Goal: Check status: Check status

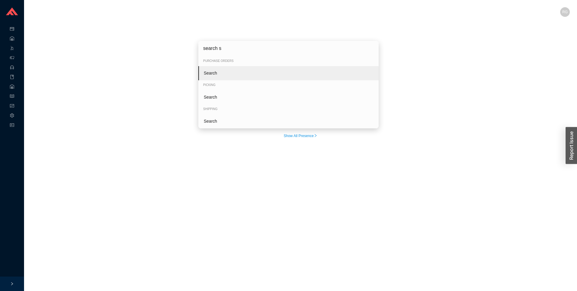
type input "search sh"
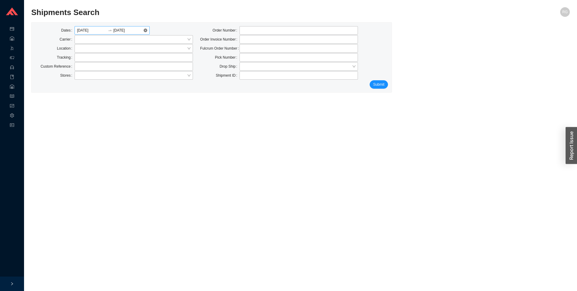
click at [87, 30] on input "08/25/2025" at bounding box center [92, 30] width 30 height 6
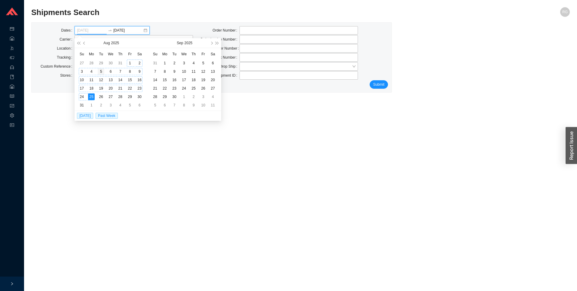
type input "08/05/2025"
click at [97, 73] on td "5" at bounding box center [101, 71] width 10 height 8
type input "08/25/2025"
click at [385, 88] on button "Submit" at bounding box center [379, 84] width 18 height 8
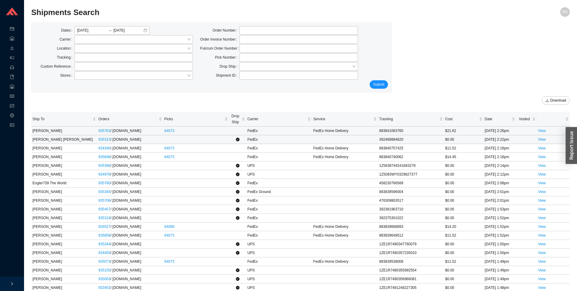
scroll to position [4, 0]
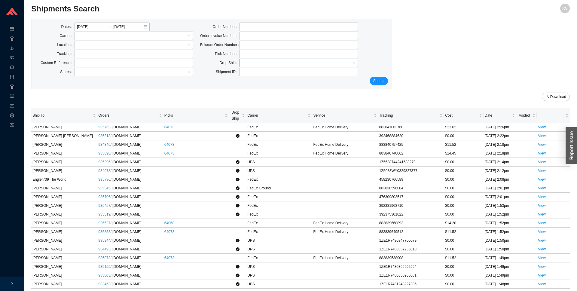
click at [261, 63] on input "search" at bounding box center [297, 63] width 110 height 8
drag, startPoint x: 259, startPoint y: 83, endPoint x: 378, endPoint y: 85, distance: 118.8
click at [260, 83] on div "No" at bounding box center [299, 81] width 114 height 5
click at [382, 81] on span "Submit" at bounding box center [378, 81] width 11 height 6
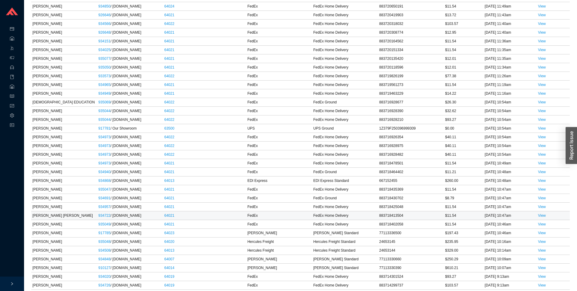
scroll to position [3879, 0]
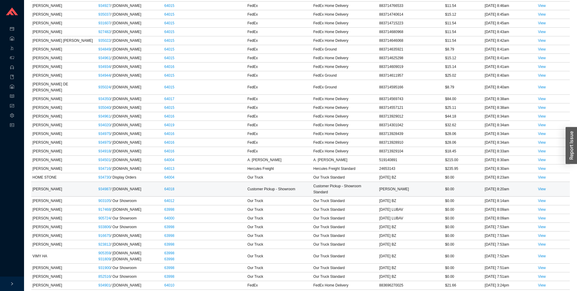
scroll to position [4217, 0]
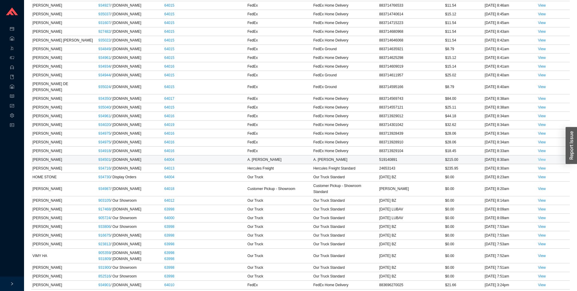
click at [539, 158] on link "View" at bounding box center [542, 160] width 8 height 4
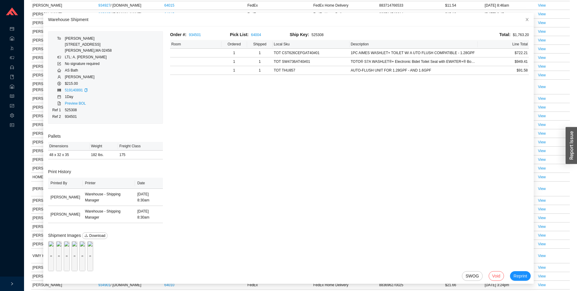
scroll to position [17, 0]
click at [54, 265] on div "Preview" at bounding box center [51, 256] width 6 height 30
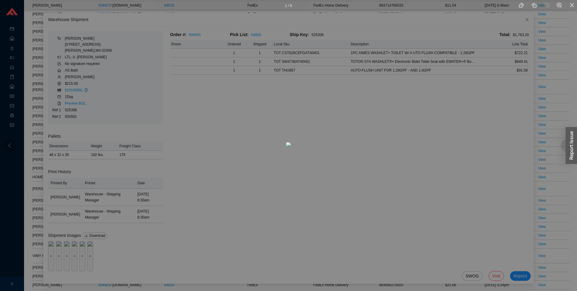
click at [75, 256] on div "1 / 6" at bounding box center [288, 145] width 577 height 291
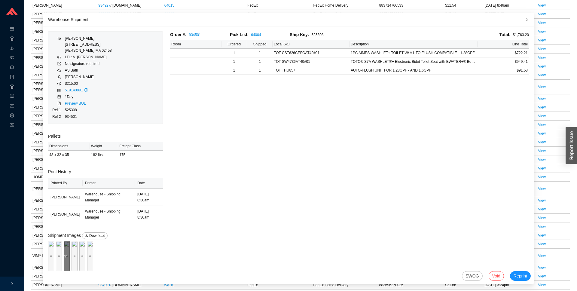
click at [67, 255] on icon "eye" at bounding box center [66, 256] width 4 height 3
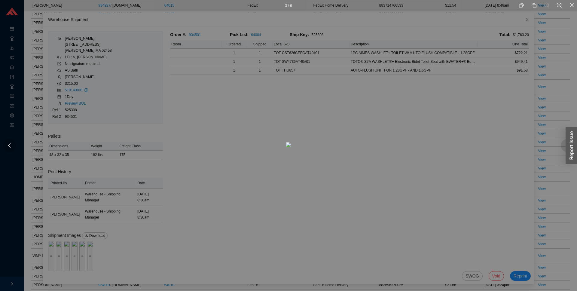
click at [117, 255] on div "3 / 6" at bounding box center [288, 145] width 577 height 291
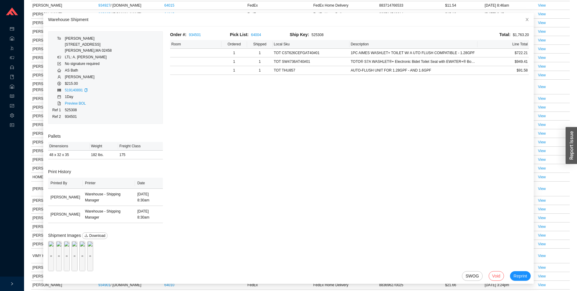
click at [78, 254] on div "Preview" at bounding box center [75, 256] width 6 height 6
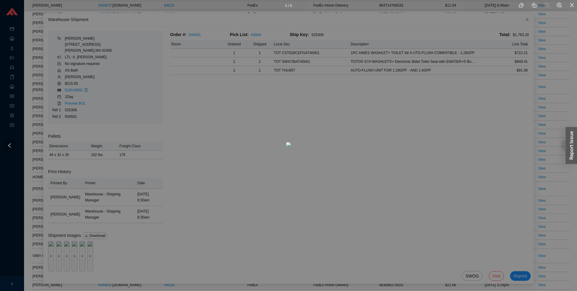
click at [136, 253] on div "4 / 6" at bounding box center [288, 145] width 577 height 291
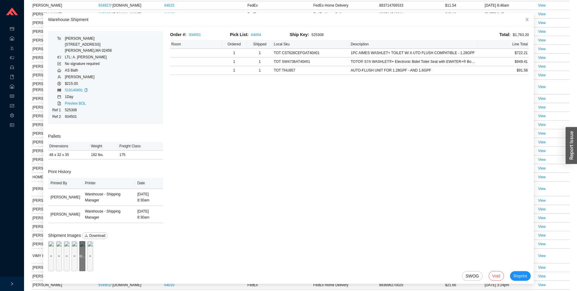
click at [85, 252] on div "Preview" at bounding box center [82, 256] width 6 height 30
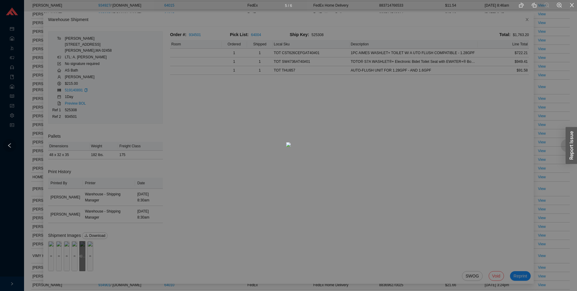
click at [138, 252] on div "5 / 6" at bounding box center [288, 145] width 577 height 291
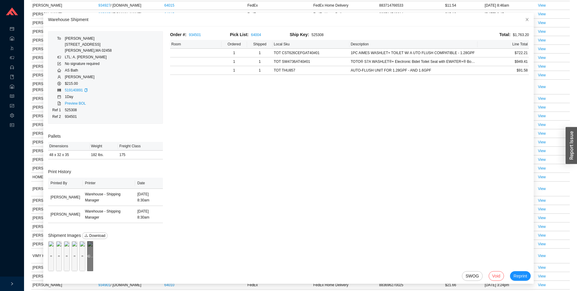
click at [87, 259] on div "Preview" at bounding box center [90, 256] width 6 height 6
click at [562, 214] on td "View" at bounding box center [553, 218] width 33 height 9
click at [524, 17] on span "Close" at bounding box center [527, 19] width 13 height 13
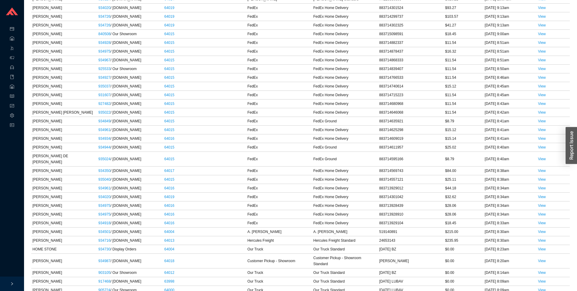
scroll to position [4141, 0]
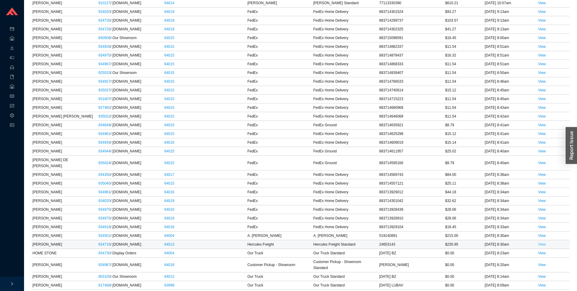
click at [544, 242] on link "View" at bounding box center [542, 244] width 8 height 4
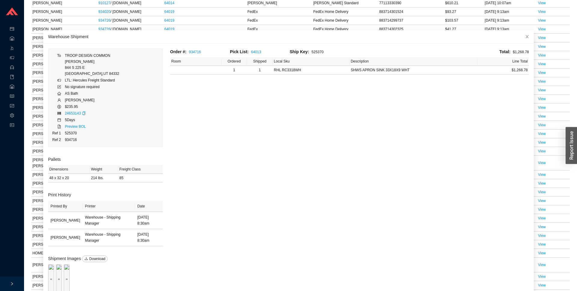
scroll to position [23, 0]
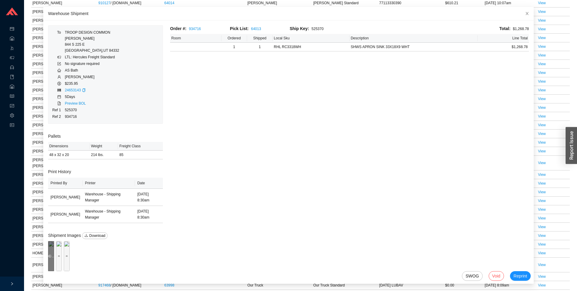
click at [50, 260] on div "Preview" at bounding box center [51, 256] width 6 height 30
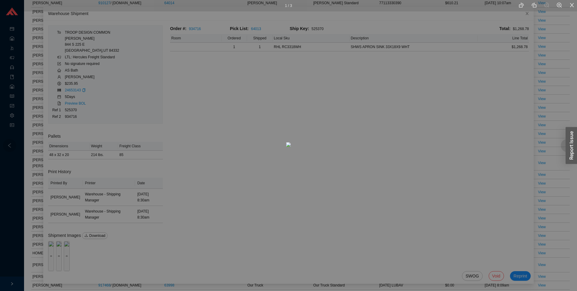
click at [396, 150] on div "1 / 3" at bounding box center [288, 145] width 577 height 291
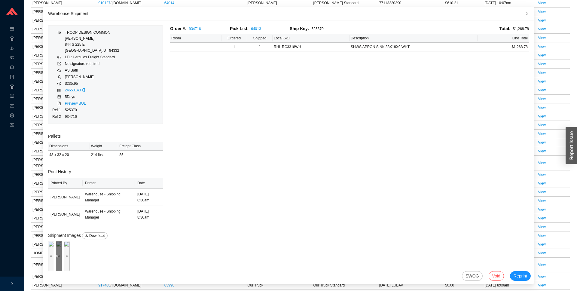
click at [62, 244] on div "Preview" at bounding box center [59, 256] width 6 height 30
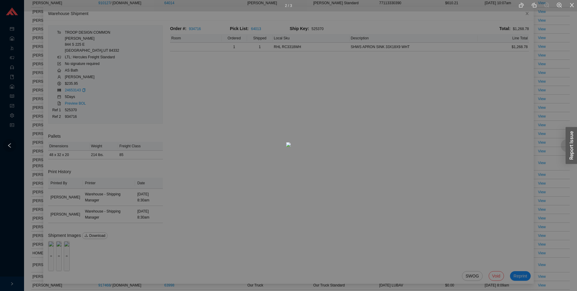
click at [97, 253] on div "2 / 3" at bounding box center [288, 145] width 577 height 291
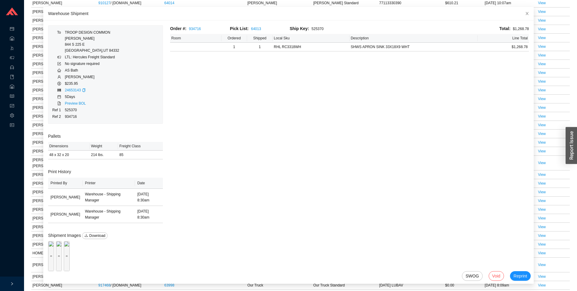
click at [70, 252] on div "Preview" at bounding box center [67, 256] width 6 height 30
drag, startPoint x: 542, startPoint y: 225, endPoint x: 523, endPoint y: 143, distance: 83.4
click at [542, 263] on link "View" at bounding box center [542, 265] width 8 height 4
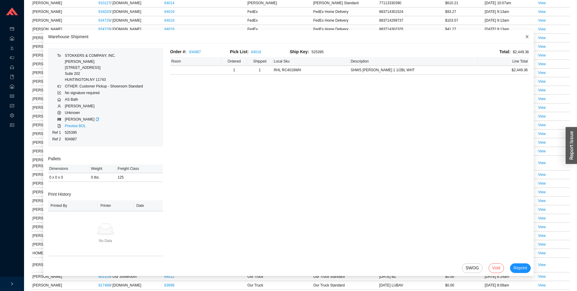
click at [526, 35] on icon "close" at bounding box center [527, 36] width 3 height 3
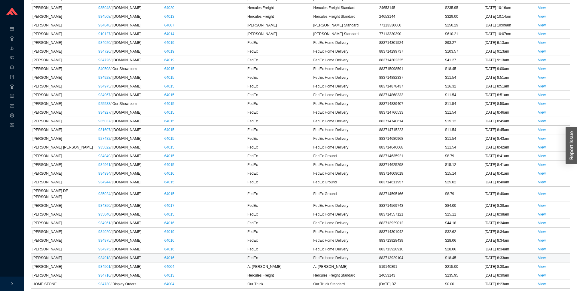
scroll to position [4108, 0]
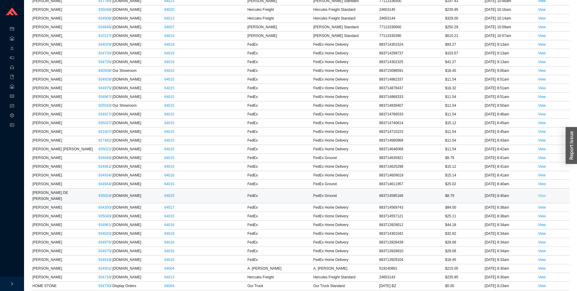
click at [545, 194] on link "View" at bounding box center [542, 196] width 8 height 4
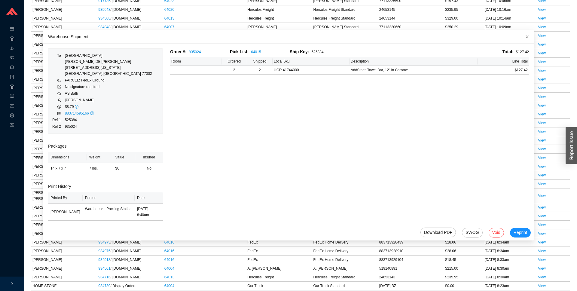
click at [523, 36] on span "Close" at bounding box center [527, 36] width 13 height 13
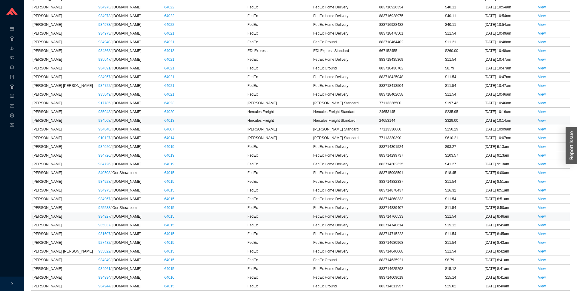
scroll to position [4004, 0]
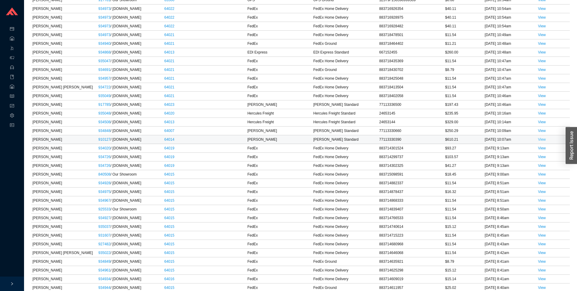
click at [540, 137] on link "View" at bounding box center [542, 139] width 8 height 4
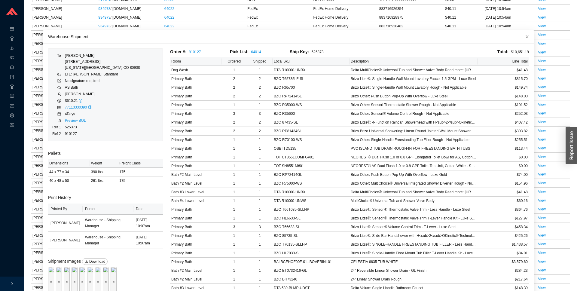
scroll to position [10, 0]
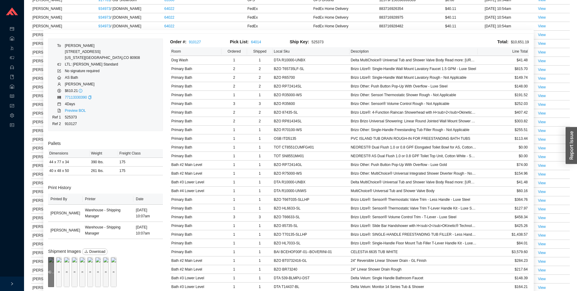
click at [54, 272] on div "Preview" at bounding box center [51, 272] width 6 height 6
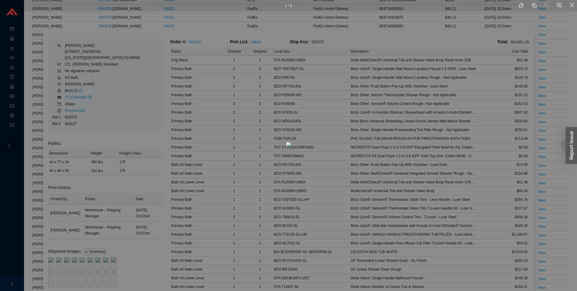
click at [79, 279] on div "1 / 9" at bounding box center [288, 145] width 577 height 291
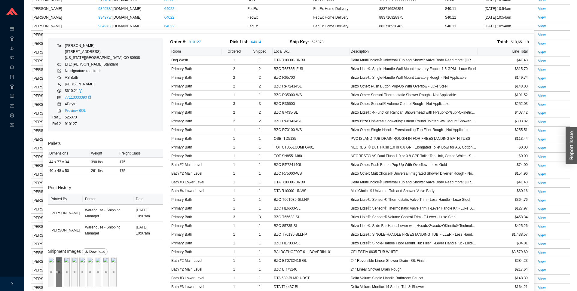
click at [62, 279] on div "Preview" at bounding box center [59, 272] width 6 height 30
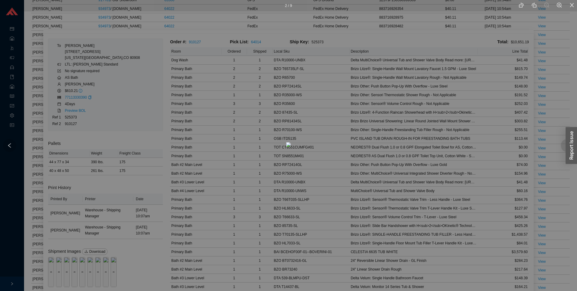
click at [97, 277] on div "2 / 9" at bounding box center [288, 145] width 577 height 291
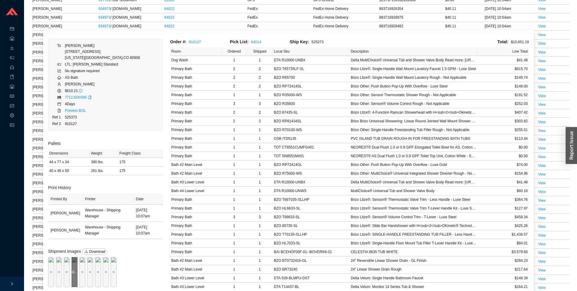
click at [78, 273] on div "Preview" at bounding box center [75, 272] width 6 height 6
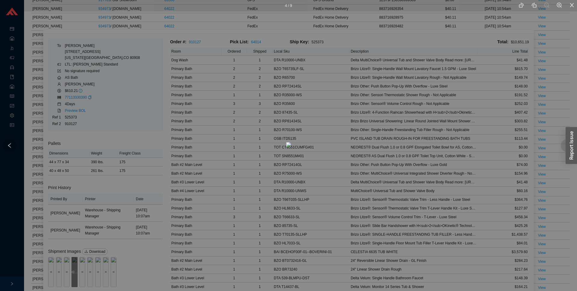
click at [115, 273] on div "4 / 9" at bounding box center [288, 145] width 577 height 291
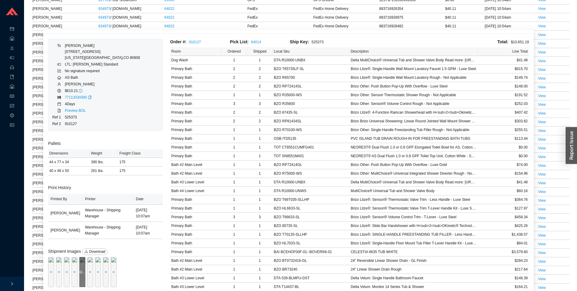
click at [85, 271] on div "Preview" at bounding box center [82, 272] width 6 height 6
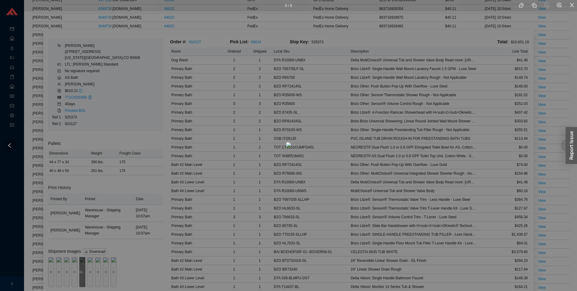
click at [136, 271] on div "5 / 9" at bounding box center [288, 145] width 577 height 291
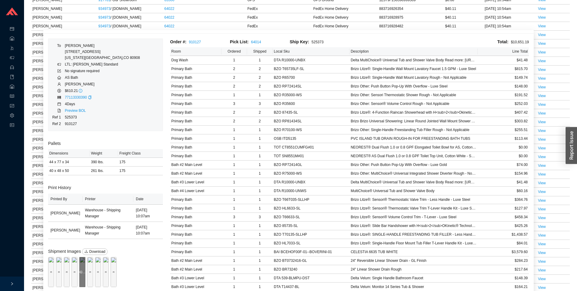
scroll to position [28, 0]
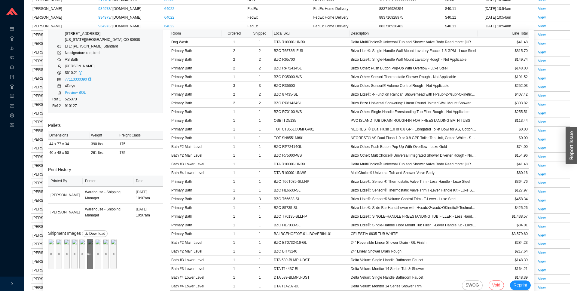
click at [87, 269] on div "Preview" at bounding box center [90, 254] width 6 height 30
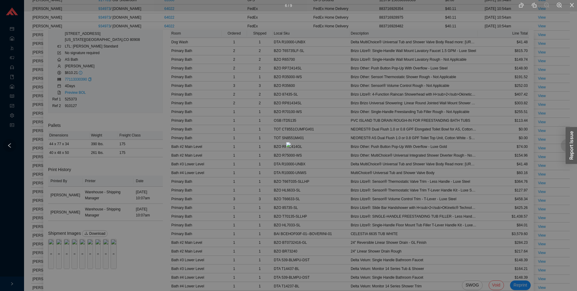
click at [58, 277] on div "6 / 9" at bounding box center [288, 145] width 577 height 291
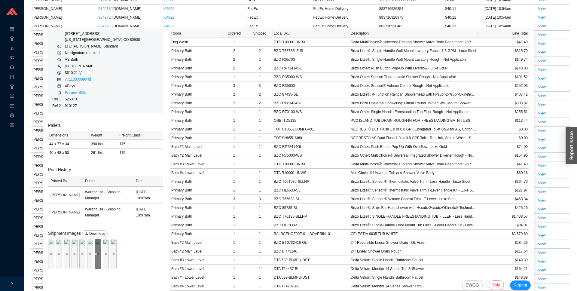
click at [95, 269] on div "Preview" at bounding box center [98, 254] width 6 height 30
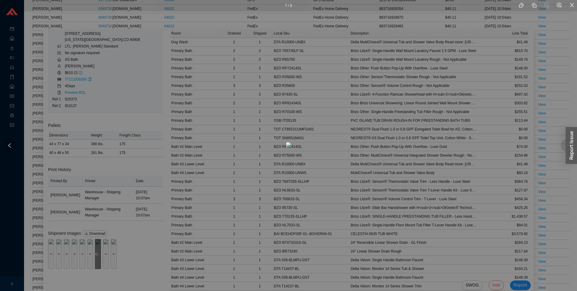
click at [75, 278] on div "7 / 9" at bounding box center [288, 145] width 577 height 291
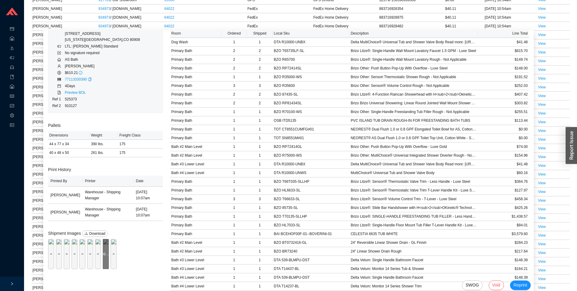
click at [103, 269] on div "Preview" at bounding box center [106, 254] width 6 height 30
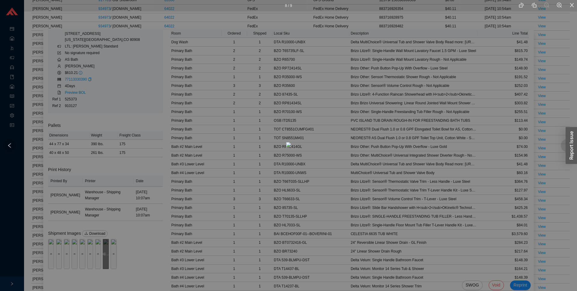
click at [93, 278] on div "8 / 9" at bounding box center [288, 145] width 577 height 291
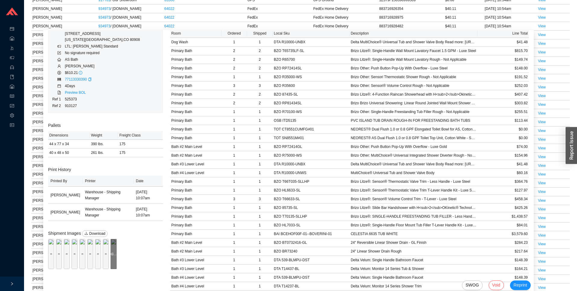
click at [113, 269] on div "Preview" at bounding box center [114, 254] width 6 height 30
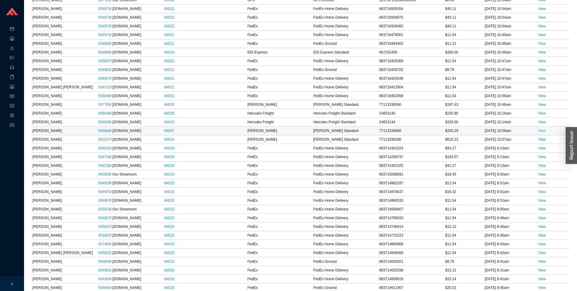
click at [541, 127] on td "View" at bounding box center [553, 131] width 33 height 9
click at [540, 129] on link "View" at bounding box center [542, 131] width 8 height 4
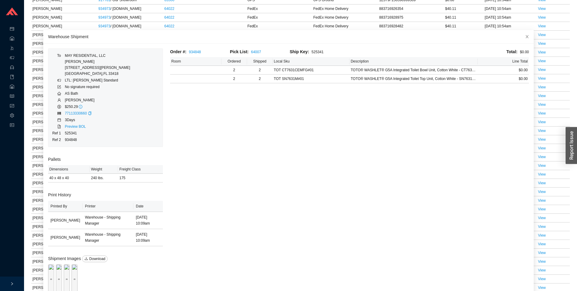
scroll to position [23, 0]
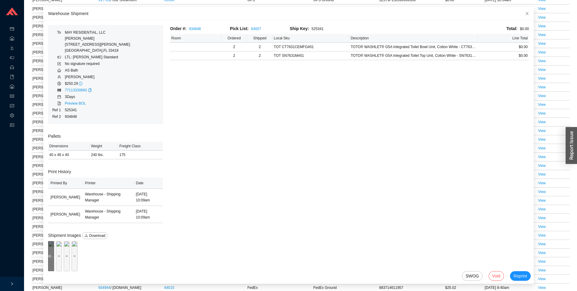
click at [50, 261] on div "Preview" at bounding box center [51, 256] width 6 height 30
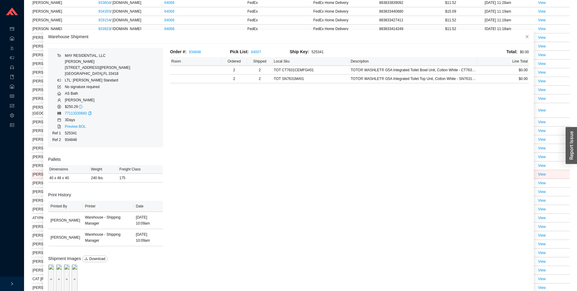
scroll to position [713, 0]
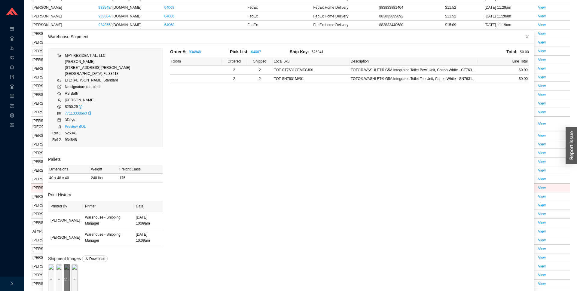
click at [70, 277] on div "Preview" at bounding box center [67, 279] width 6 height 6
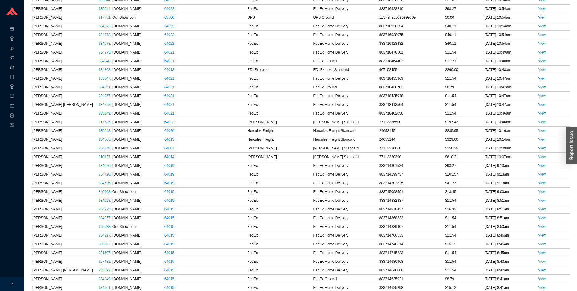
scroll to position [3984, 0]
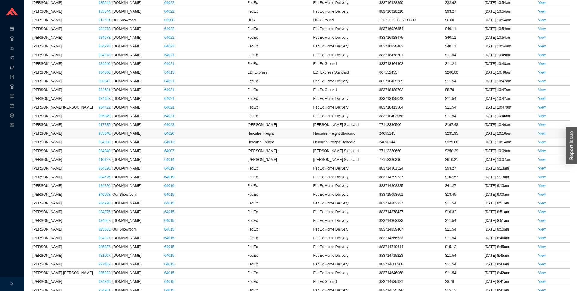
click at [540, 131] on link "View" at bounding box center [542, 133] width 8 height 4
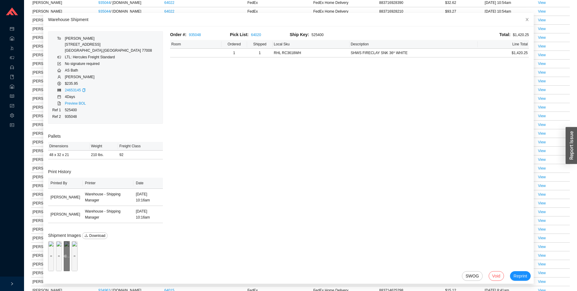
scroll to position [3984, 0]
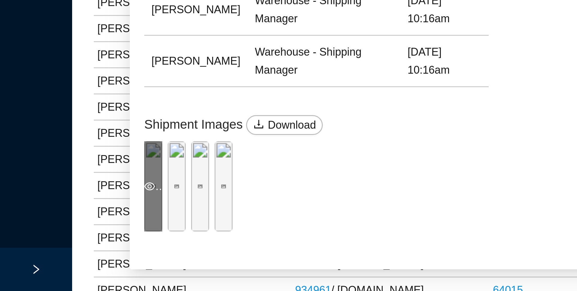
click at [53, 265] on div "Preview" at bounding box center [51, 256] width 6 height 30
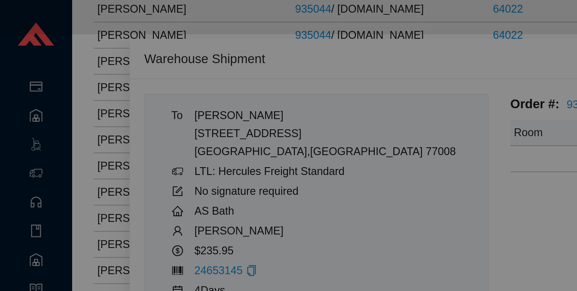
click at [117, 52] on div "1 / 4" at bounding box center [288, 145] width 577 height 291
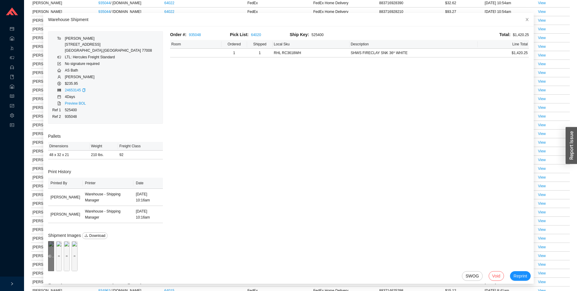
click at [54, 262] on div "Preview" at bounding box center [51, 256] width 6 height 30
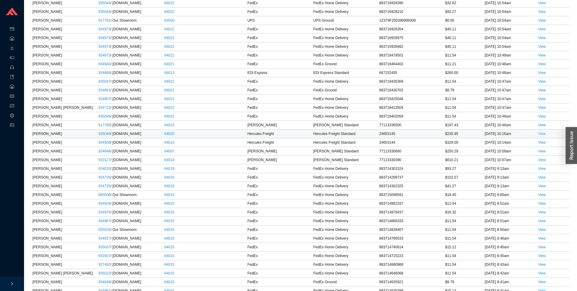
click at [541, 132] on link "View" at bounding box center [542, 134] width 8 height 4
click at [541, 140] on link "View" at bounding box center [542, 142] width 8 height 4
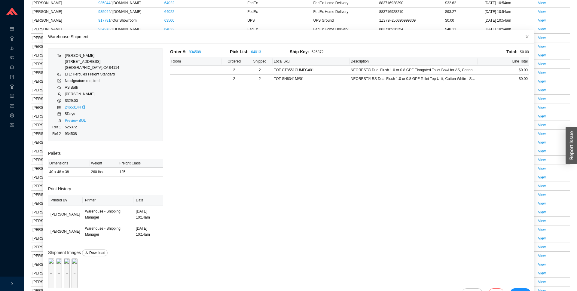
scroll to position [17, 0]
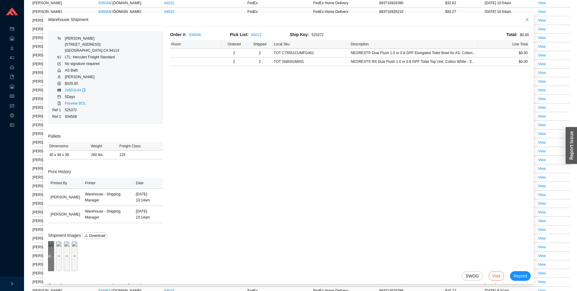
click at [54, 262] on div "Preview" at bounding box center [51, 256] width 6 height 30
click at [62, 254] on div "Preview" at bounding box center [59, 256] width 6 height 6
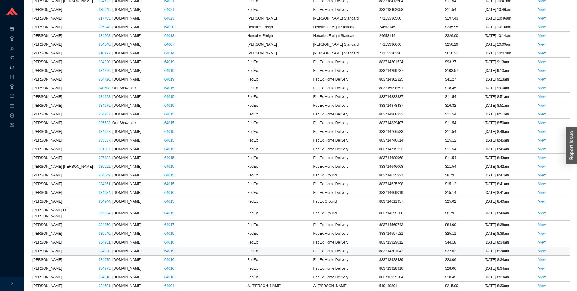
scroll to position [4092, 0]
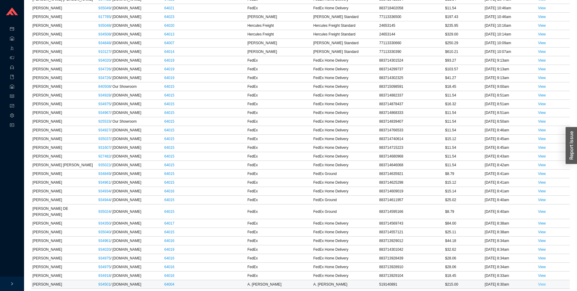
click at [544, 282] on link "View" at bounding box center [542, 284] width 8 height 4
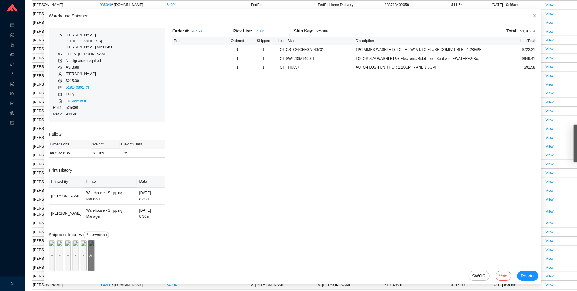
scroll to position [4091, 0]
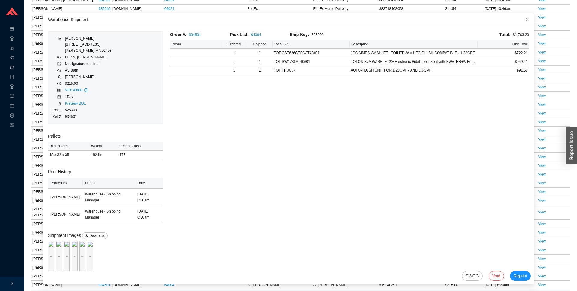
click at [557, 290] on td "View" at bounding box center [553, 294] width 33 height 9
click at [527, 13] on span "Close" at bounding box center [527, 19] width 13 height 13
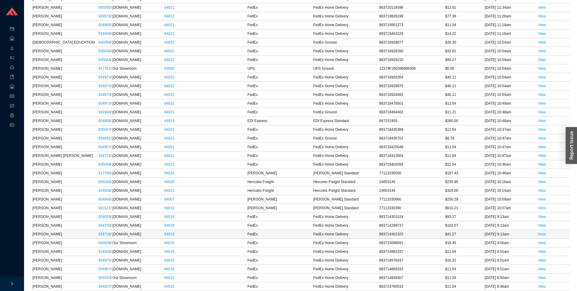
scroll to position [3935, 0]
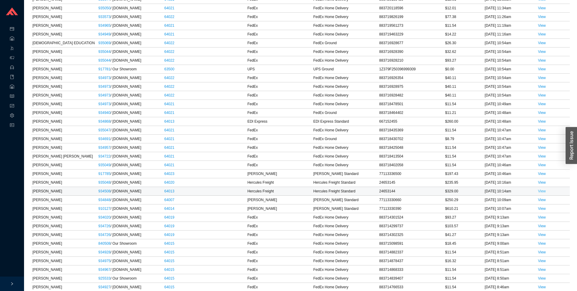
click at [544, 189] on link "View" at bounding box center [542, 191] width 8 height 4
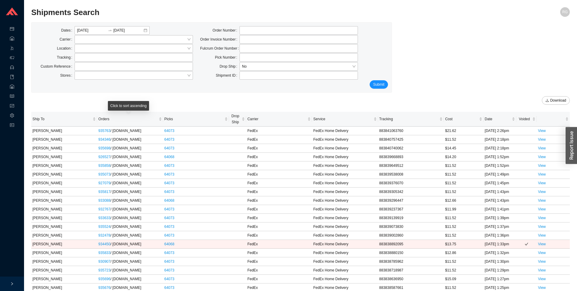
scroll to position [1, 0]
click at [542, 166] on link "View" at bounding box center [542, 164] width 8 height 4
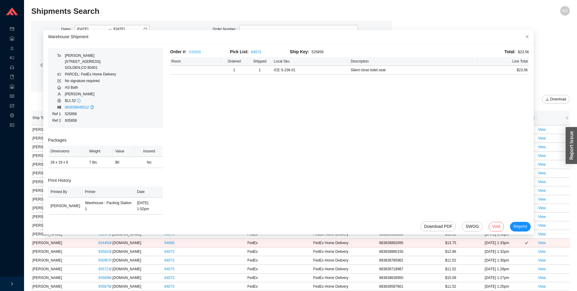
click at [201, 53] on link "935858" at bounding box center [195, 52] width 12 height 4
click at [521, 223] on span "Reprint" at bounding box center [521, 226] width 14 height 7
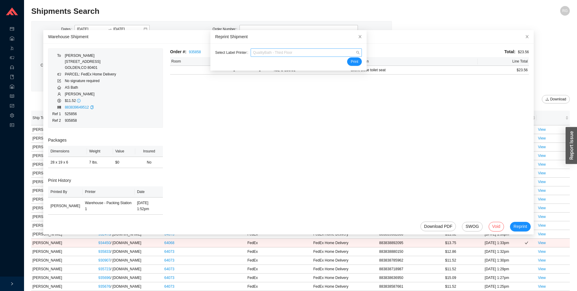
click at [326, 55] on span "QualityBath - Third Floor" at bounding box center [306, 53] width 106 height 8
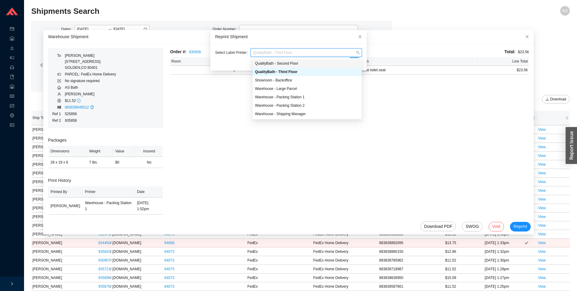
click at [313, 63] on div "QualityBath - Second Floor" at bounding box center [307, 63] width 105 height 5
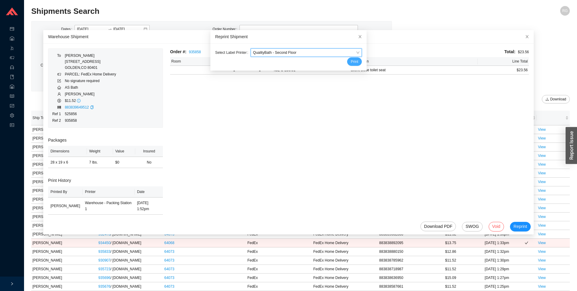
click at [354, 60] on span "Print" at bounding box center [355, 62] width 8 height 6
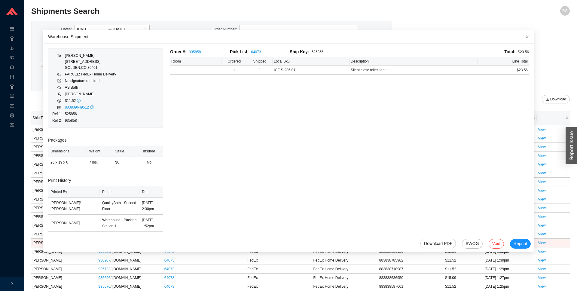
click at [33, 81] on div "Dates 08/05/2025 08/25/2025 Carrier Location Tracking Custom Reference Stores O…" at bounding box center [212, 56] width 360 height 70
click at [526, 37] on icon "close" at bounding box center [527, 36] width 3 height 3
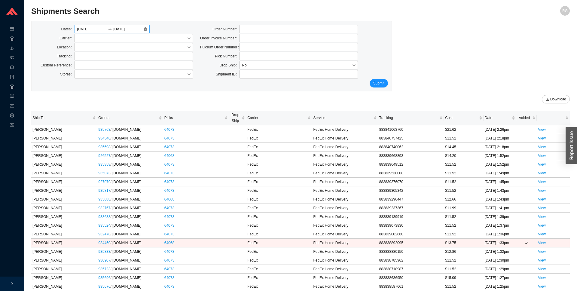
click at [97, 27] on input "08/05/2025" at bounding box center [92, 29] width 30 height 6
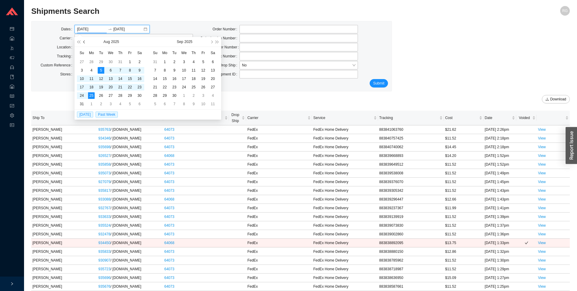
click at [85, 42] on span "button" at bounding box center [84, 41] width 3 height 3
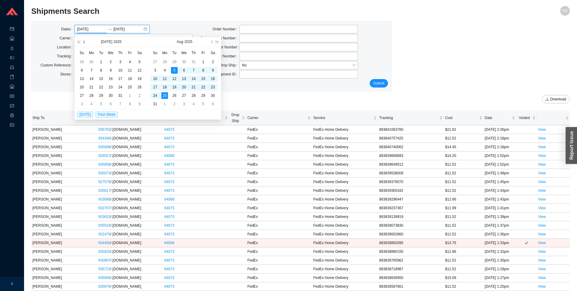
click at [85, 42] on span "button" at bounding box center [84, 41] width 3 height 3
type input "06/11/2025"
click at [106, 72] on td "11" at bounding box center [111, 70] width 10 height 8
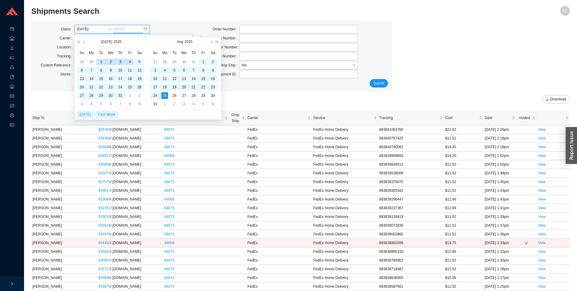
type input "08/25/2025"
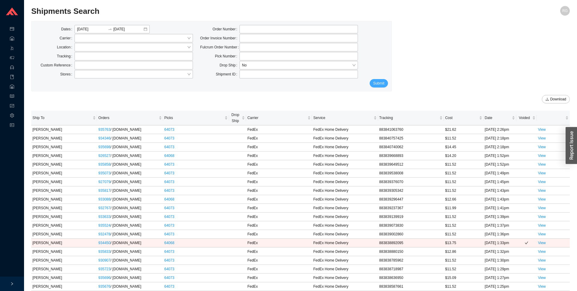
click at [387, 84] on button "Submit" at bounding box center [379, 83] width 18 height 8
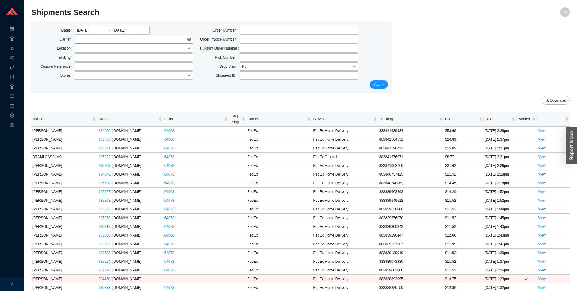
click at [93, 40] on span at bounding box center [134, 39] width 114 height 8
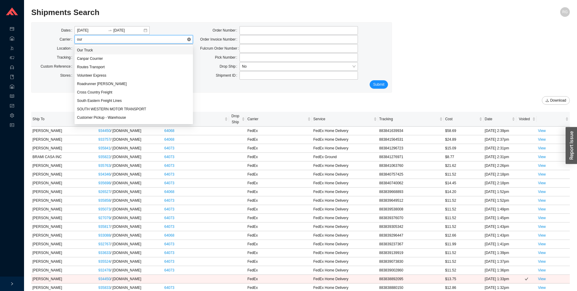
type input "our t"
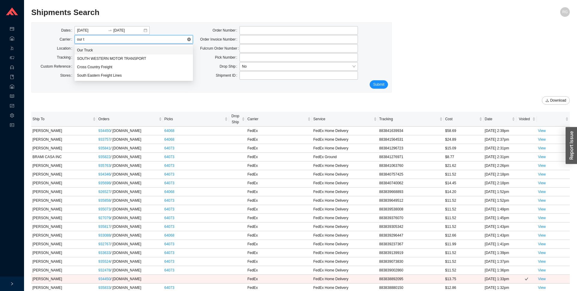
click at [133, 49] on div "Our Truck" at bounding box center [134, 50] width 114 height 5
click at [377, 84] on span "Submit" at bounding box center [378, 84] width 11 height 6
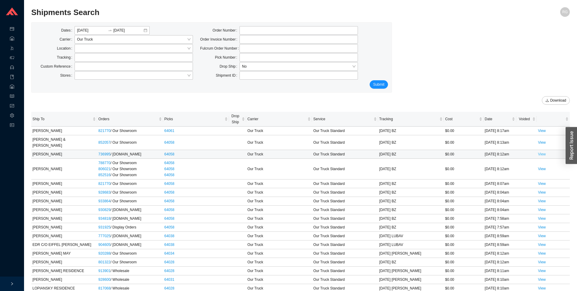
click at [541, 152] on link "View" at bounding box center [542, 154] width 8 height 4
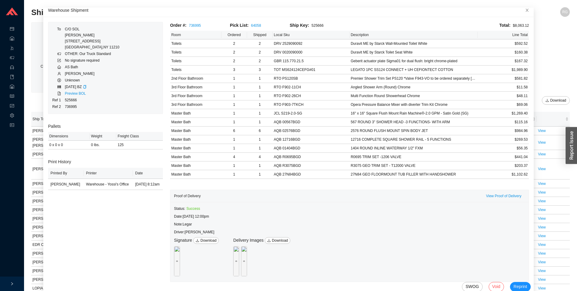
scroll to position [37, 0]
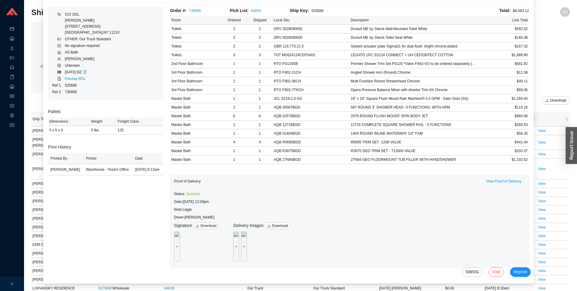
click at [200, 200] on div "Date: 8/25/25 12:00pm" at bounding box center [349, 202] width 351 height 6
click at [187, 210] on div "Note: Legar" at bounding box center [349, 210] width 351 height 6
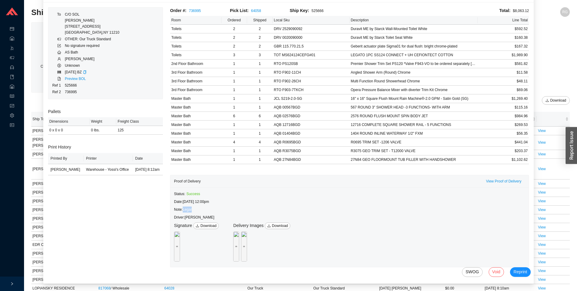
copy div "Legar"
click at [41, 140] on td "RAQUEL & JOE ASHKENAZIE" at bounding box center [64, 142] width 66 height 15
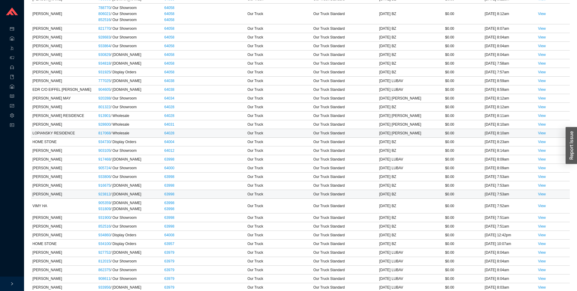
scroll to position [156, 0]
click at [543, 203] on link "View" at bounding box center [542, 205] width 8 height 4
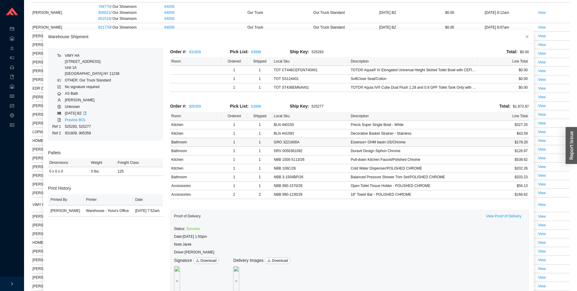
scroll to position [35, 0]
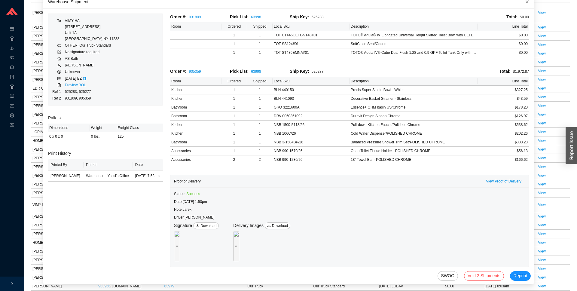
click at [192, 211] on div "Note: Jarek" at bounding box center [349, 210] width 351 height 6
click at [392, 218] on div "Driver: Butch" at bounding box center [349, 217] width 351 height 6
click at [498, 181] on span "View Proof of Delivery" at bounding box center [503, 181] width 35 height 6
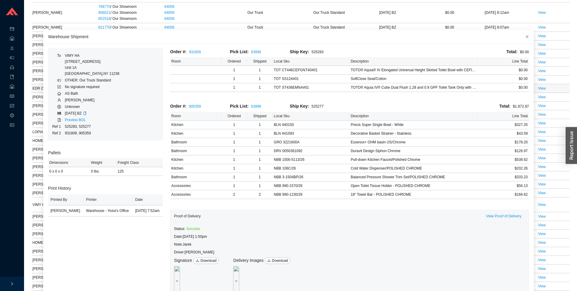
drag, startPoint x: 32, startPoint y: 84, endPoint x: 37, endPoint y: 67, distance: 18.0
click at [32, 84] on td "EDR C/O EIFFEL DELROSARIO" at bounding box center [64, 88] width 66 height 9
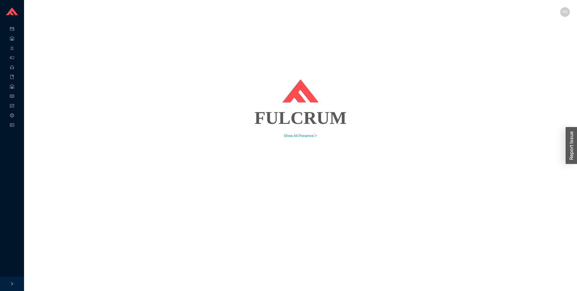
click at [101, 47] on div "FULCRUM Show All Presence" at bounding box center [300, 79] width 539 height 120
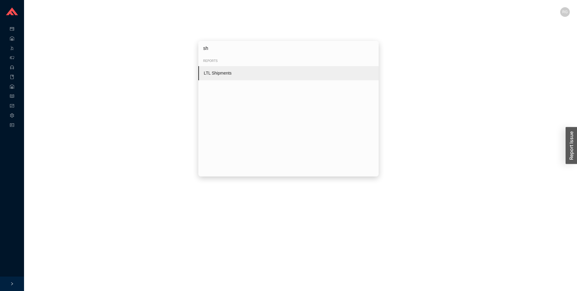
type input "s"
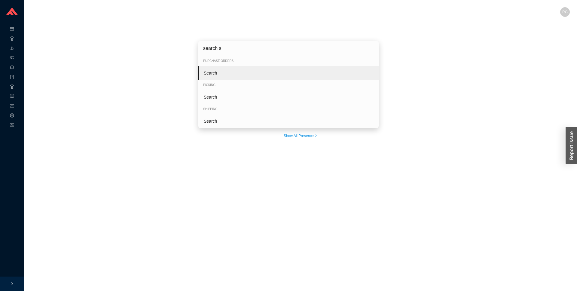
type input "search sh"
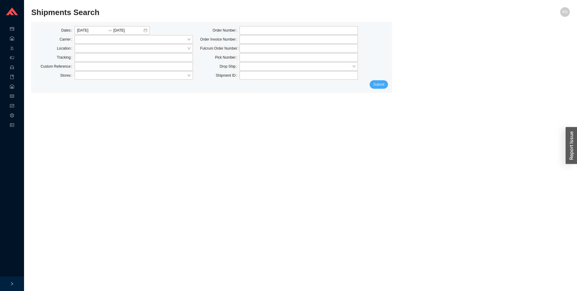
click at [379, 85] on span "Submit" at bounding box center [378, 84] width 11 height 6
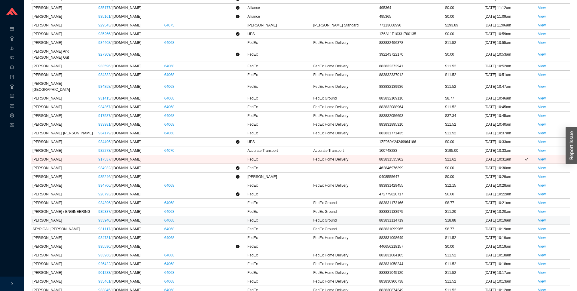
scroll to position [1390, 0]
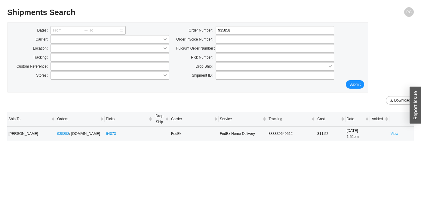
click at [394, 135] on link "View" at bounding box center [395, 134] width 8 height 4
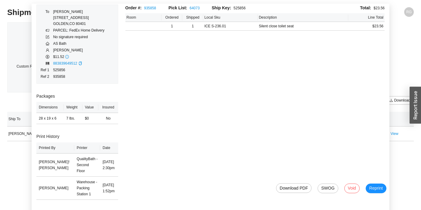
scroll to position [37, 0]
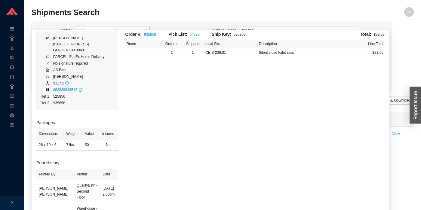
scroll to position [37, 0]
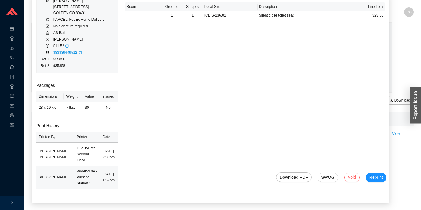
click at [105, 175] on td "[DATE] 1:52pm" at bounding box center [109, 177] width 18 height 23
click at [105, 175] on td "8/25/25 1:52pm" at bounding box center [109, 177] width 18 height 23
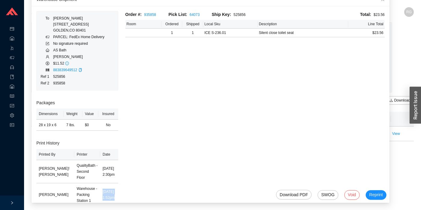
scroll to position [17, 0]
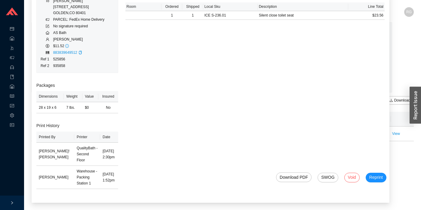
click at [179, 75] on div "Order #: 935858 Pick List: 64073 Ship Key: 525856 Total: $23.56 Room Ordered Sh…" at bounding box center [255, 96] width 267 height 204
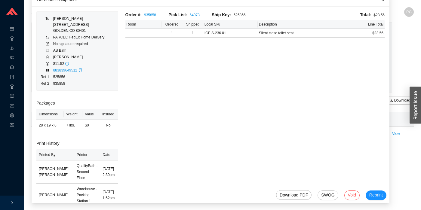
click at [382, 2] on span "Close" at bounding box center [382, -1] width 13 height 13
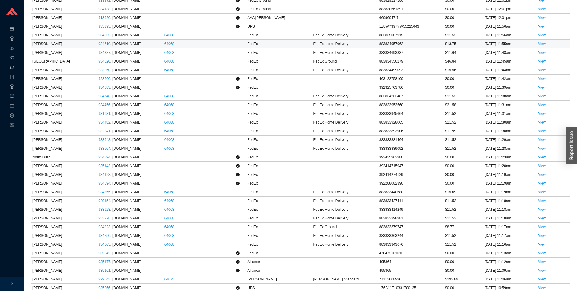
scroll to position [1066, 0]
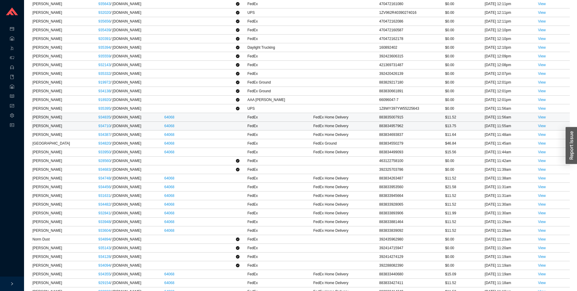
click at [69, 115] on td "[PERSON_NAME]" at bounding box center [64, 117] width 66 height 9
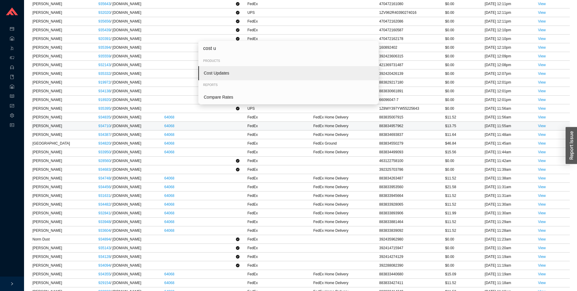
type input "cost up"
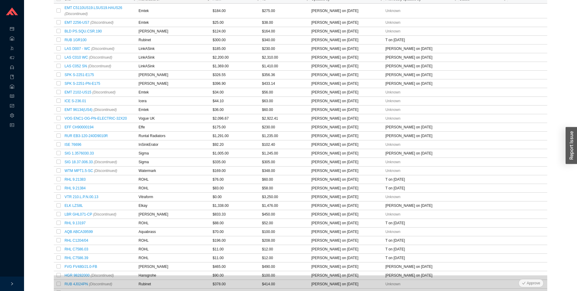
scroll to position [221, 0]
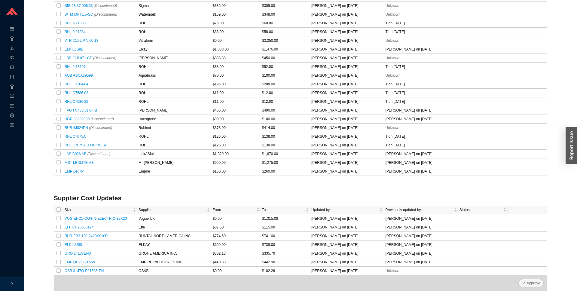
click at [37, 210] on div "Dates Manufacturer Approval Status None Search Sku Search Reset List Price Upda…" at bounding box center [300, 46] width 539 height 489
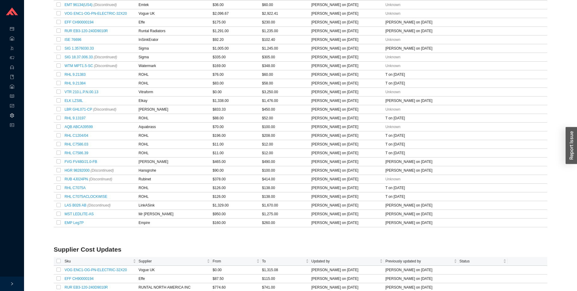
scroll to position [221, 0]
